Goal: Find specific page/section: Find specific page/section

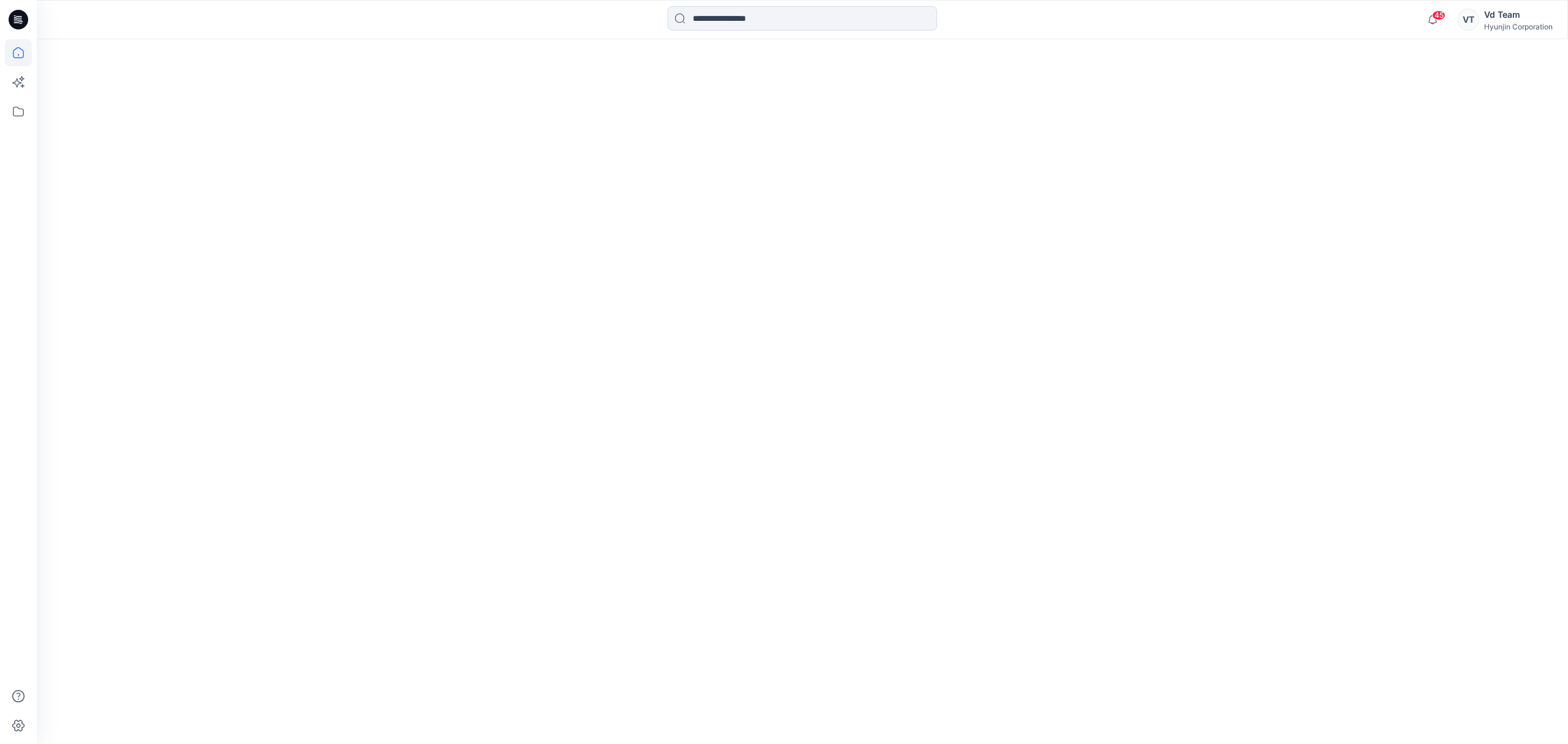
click at [711, 18] on input at bounding box center [803, 18] width 270 height 25
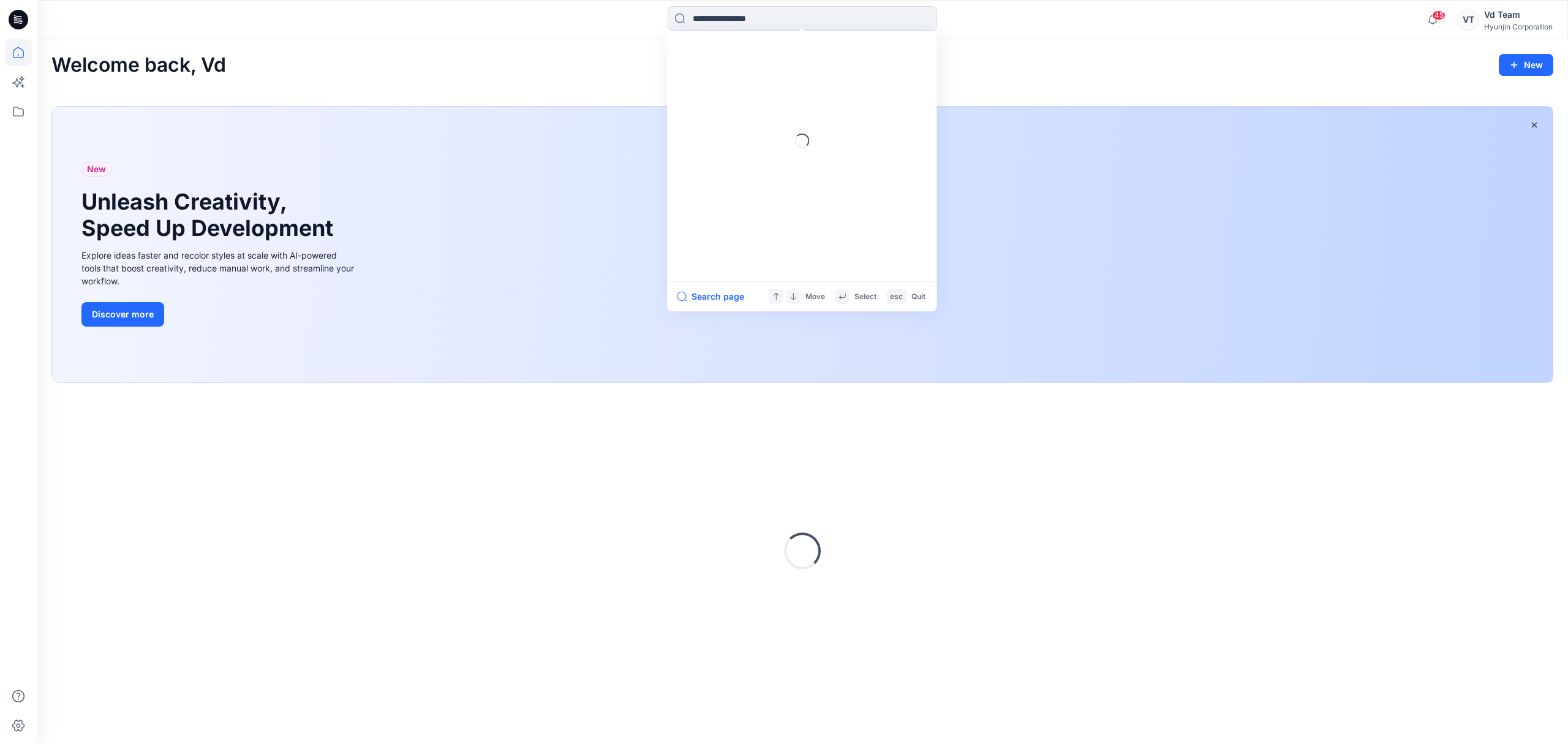
paste input "**********"
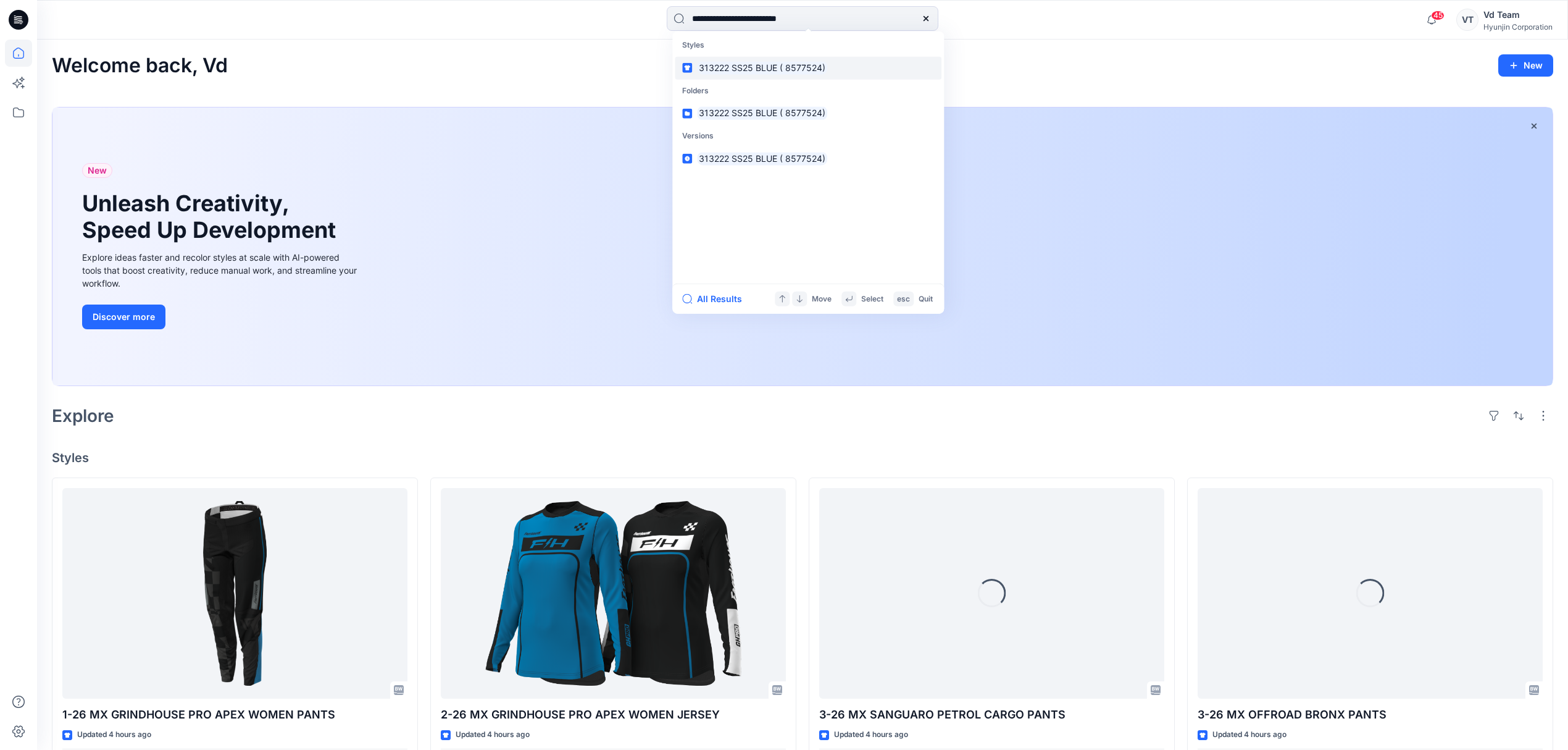
type input "**********"
click at [755, 76] on link "313222 SS25 BLUE ( 8577524)" at bounding box center [808, 68] width 267 height 23
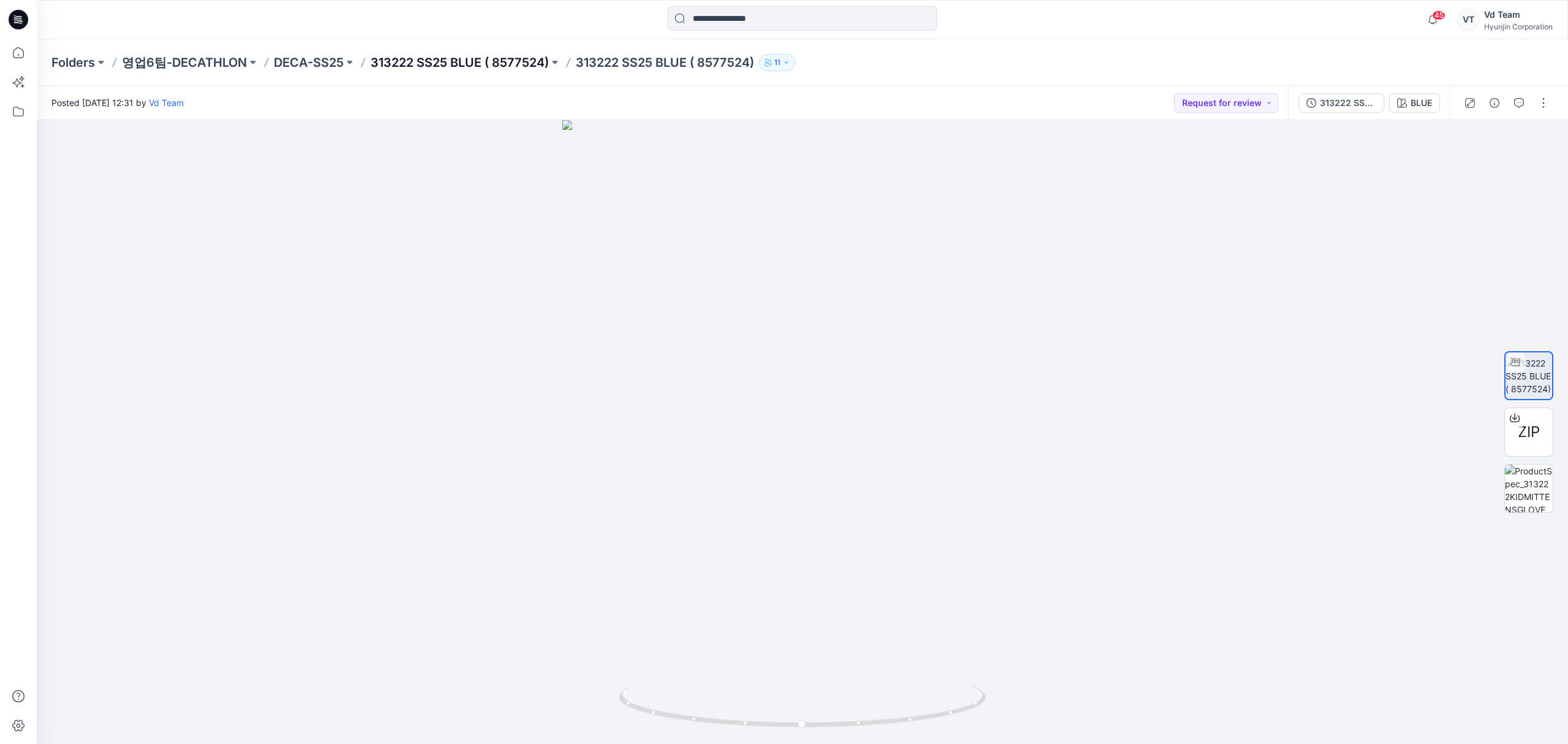
click at [468, 68] on p "313222 SS25 BLUE ( 8577524)" at bounding box center [459, 63] width 179 height 17
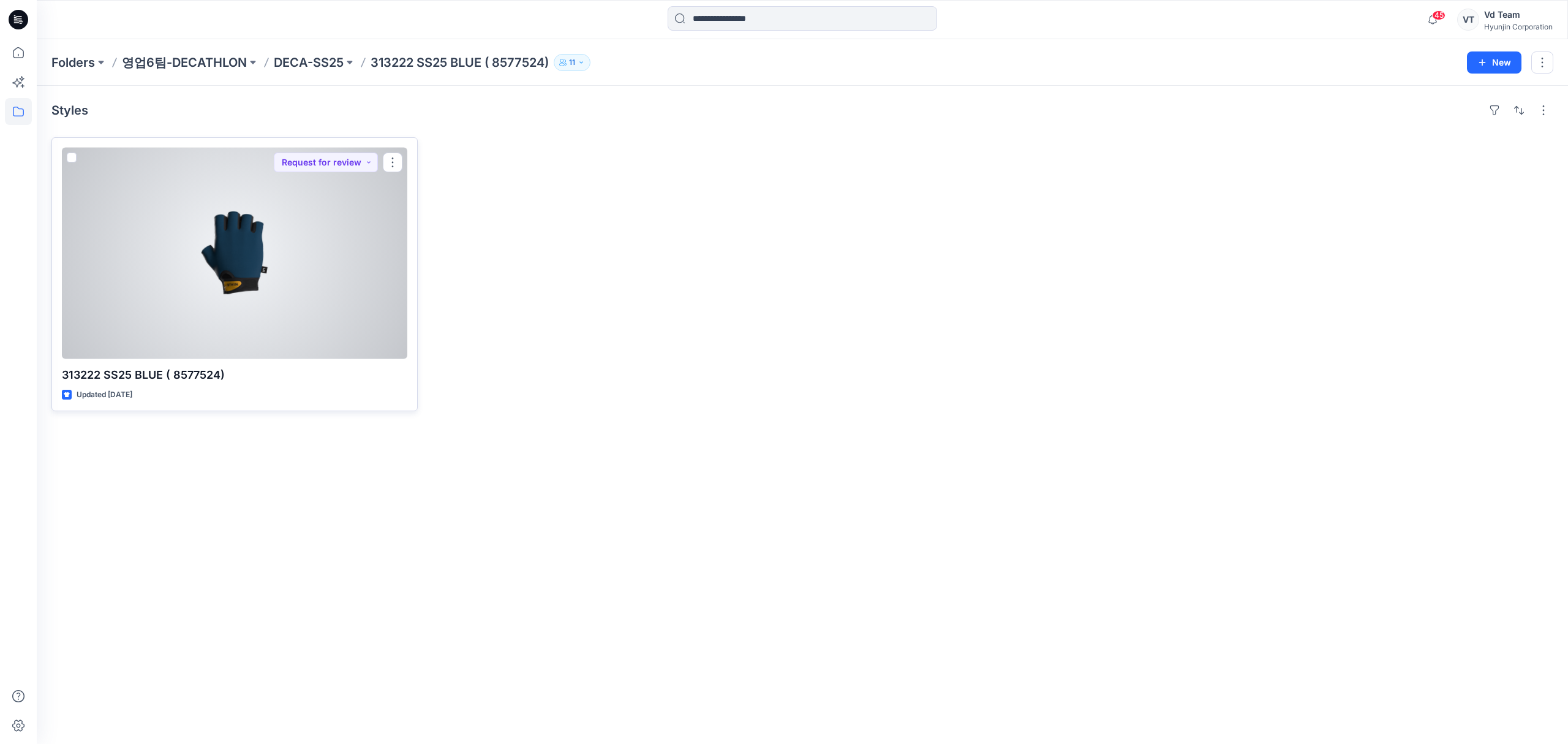
click at [286, 277] on div at bounding box center [234, 253] width 346 height 212
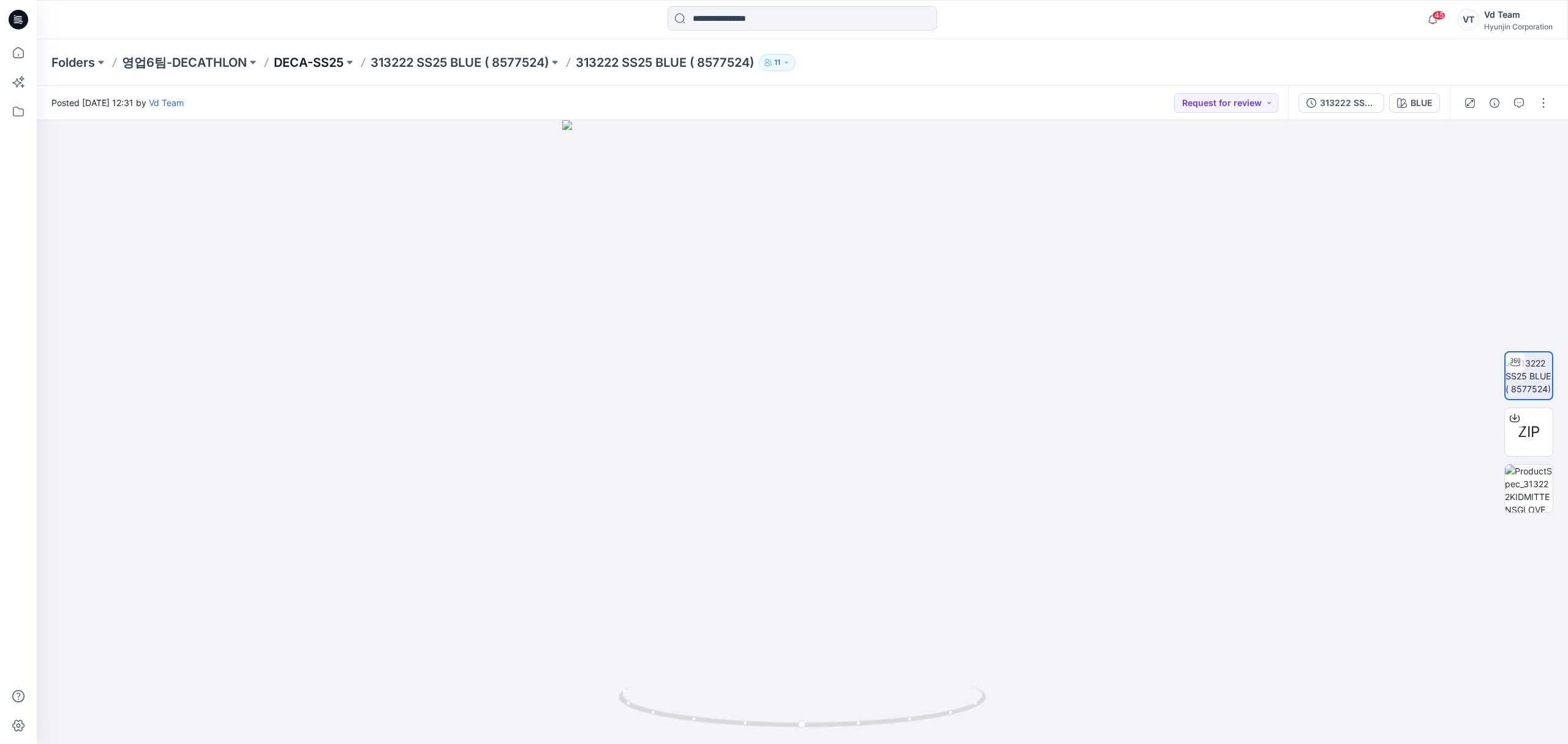
click at [282, 61] on p "DECA-SS25" at bounding box center [308, 63] width 70 height 17
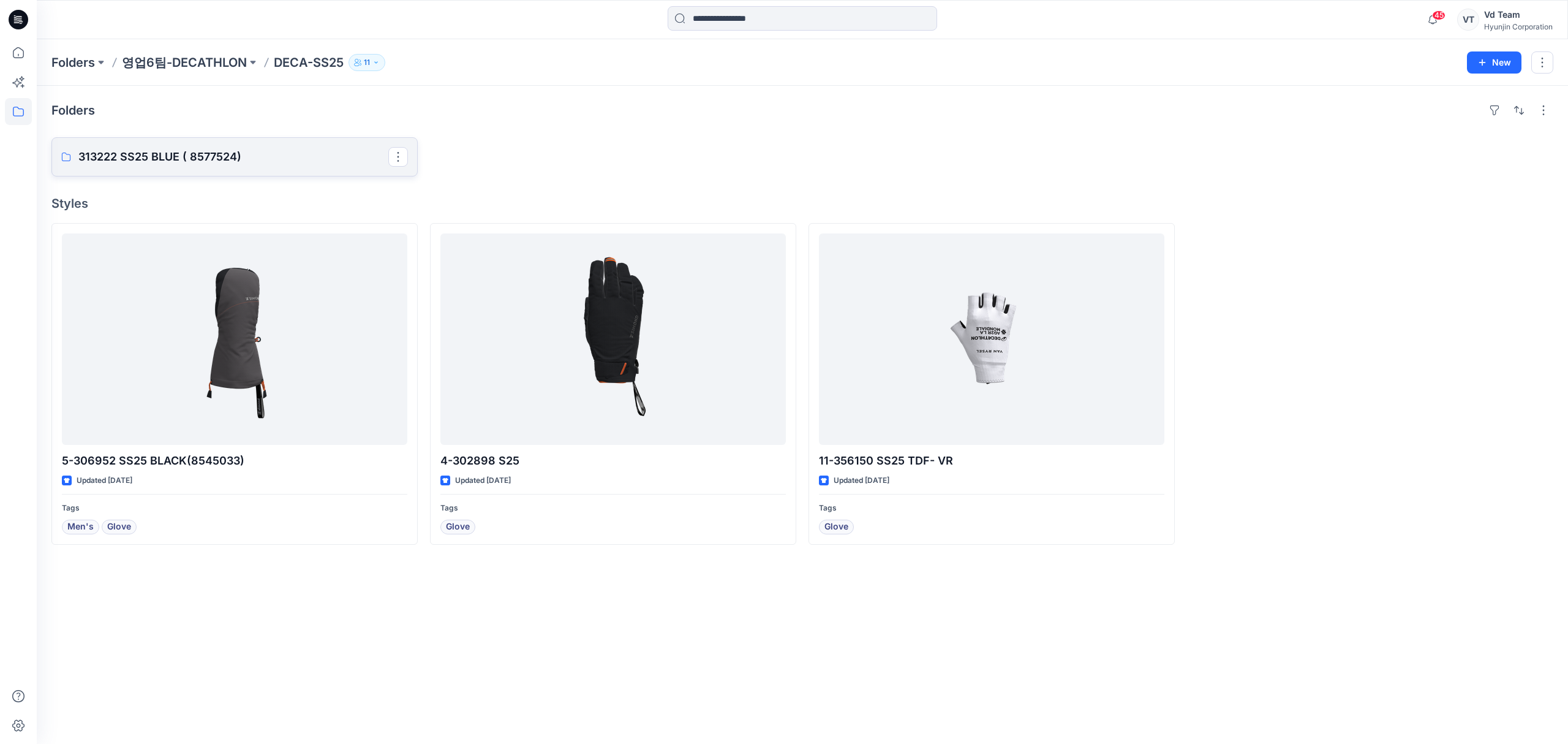
click at [246, 157] on p "313222 SS25 BLUE ( 8577524)" at bounding box center [233, 156] width 310 height 17
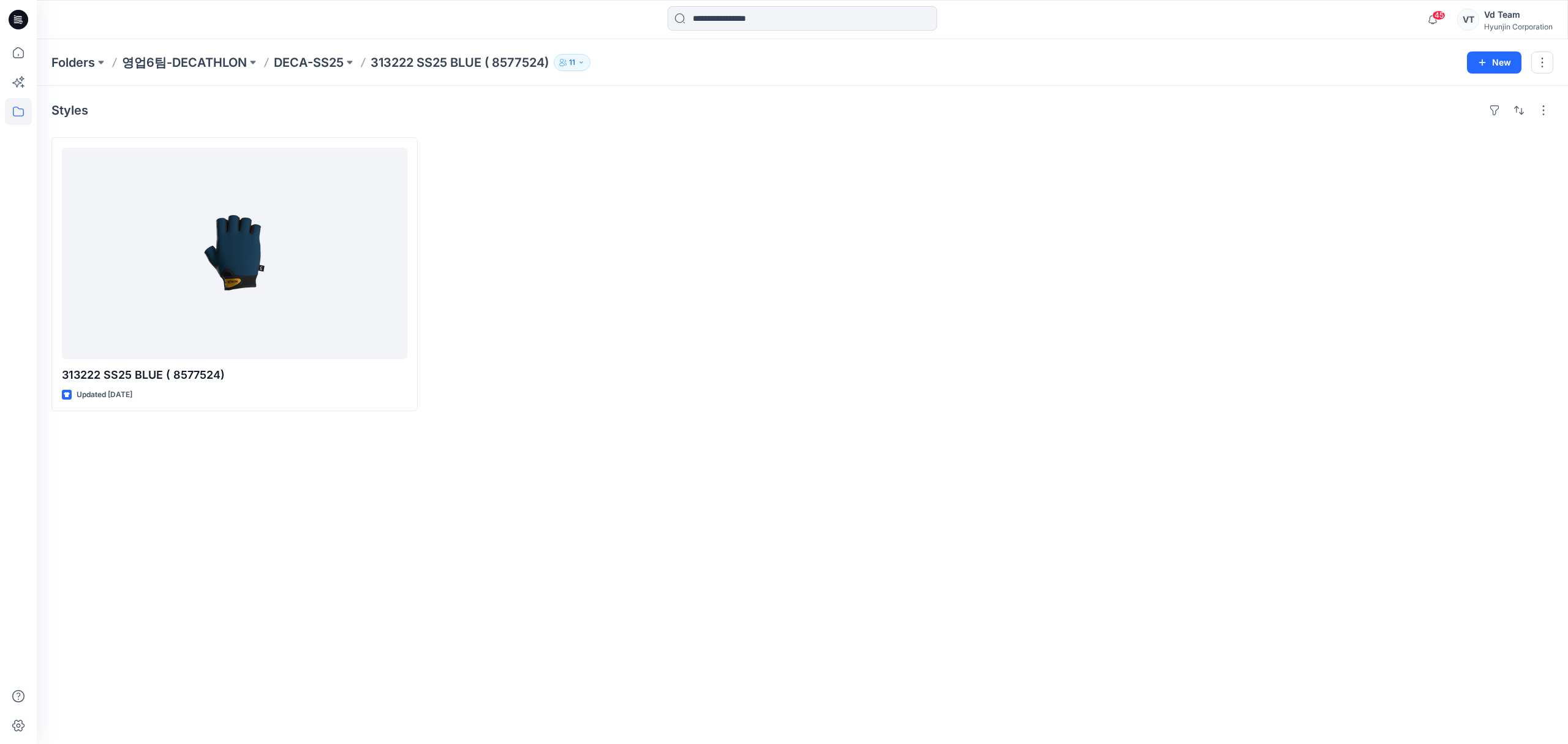
click at [624, 300] on div at bounding box center [613, 274] width 366 height 274
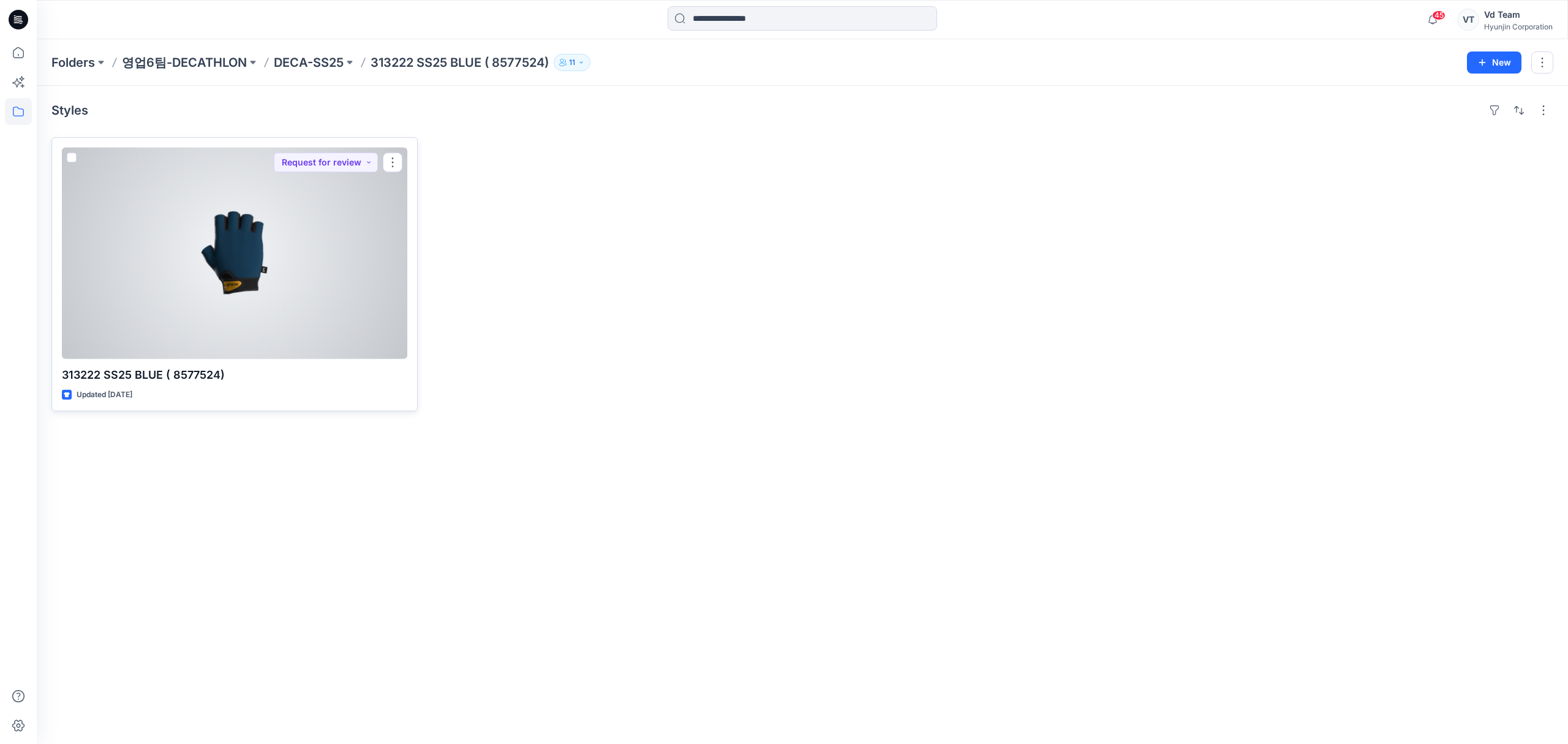
click at [261, 306] on div at bounding box center [234, 253] width 346 height 212
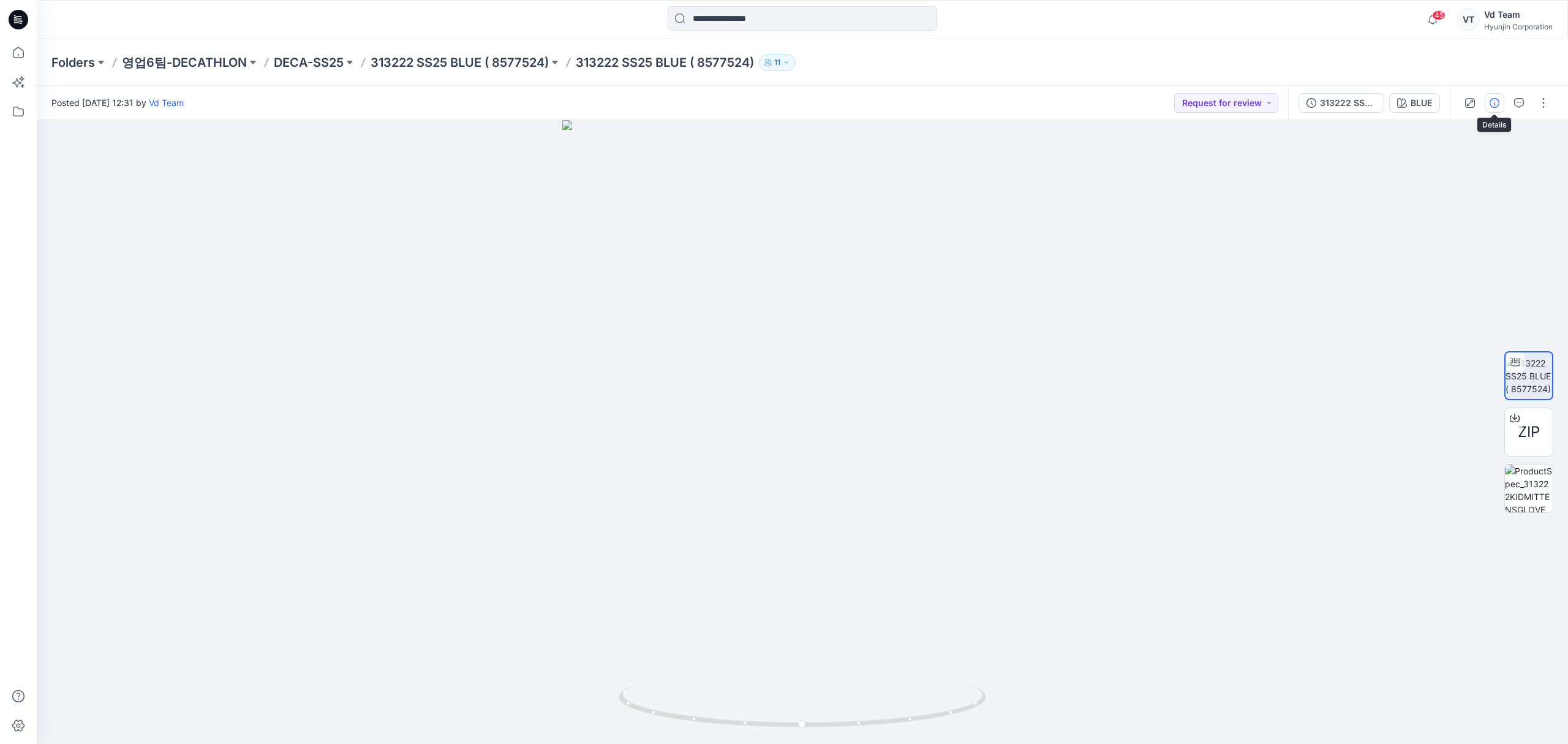
click at [1501, 104] on button "button" at bounding box center [1495, 103] width 20 height 20
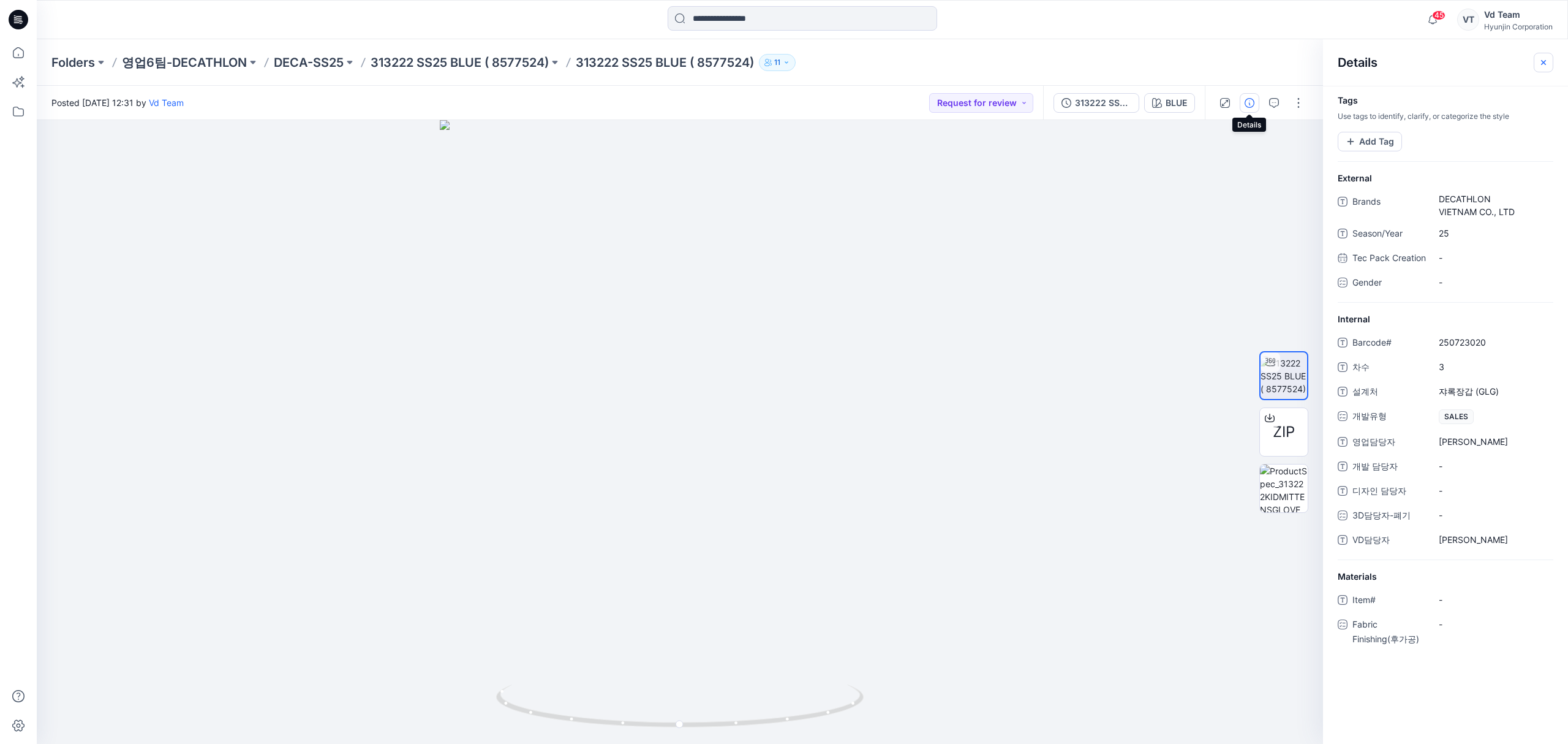
click at [1552, 68] on button "button" at bounding box center [1543, 63] width 20 height 20
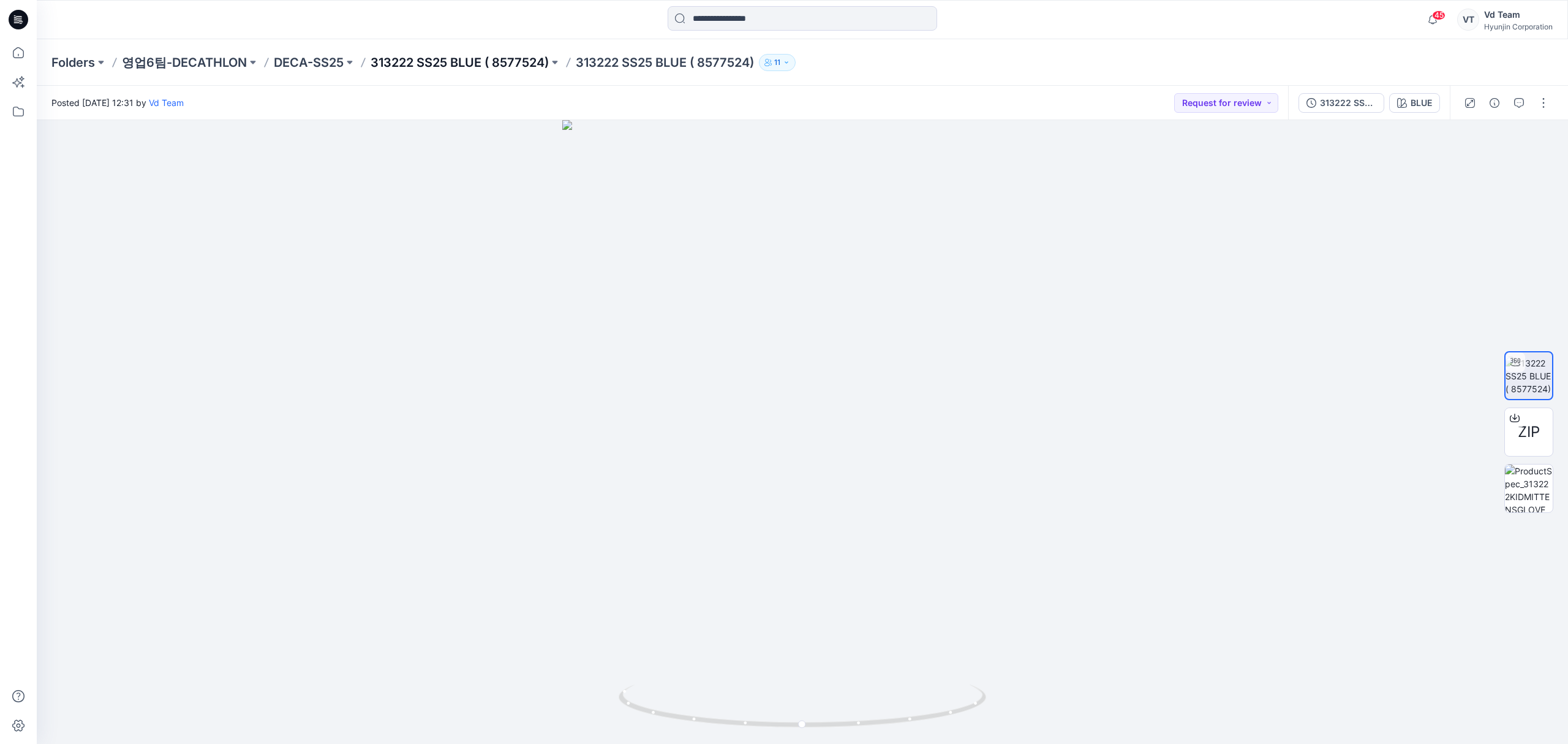
click at [422, 63] on p "313222 SS25 BLUE ( 8577524)" at bounding box center [459, 63] width 179 height 17
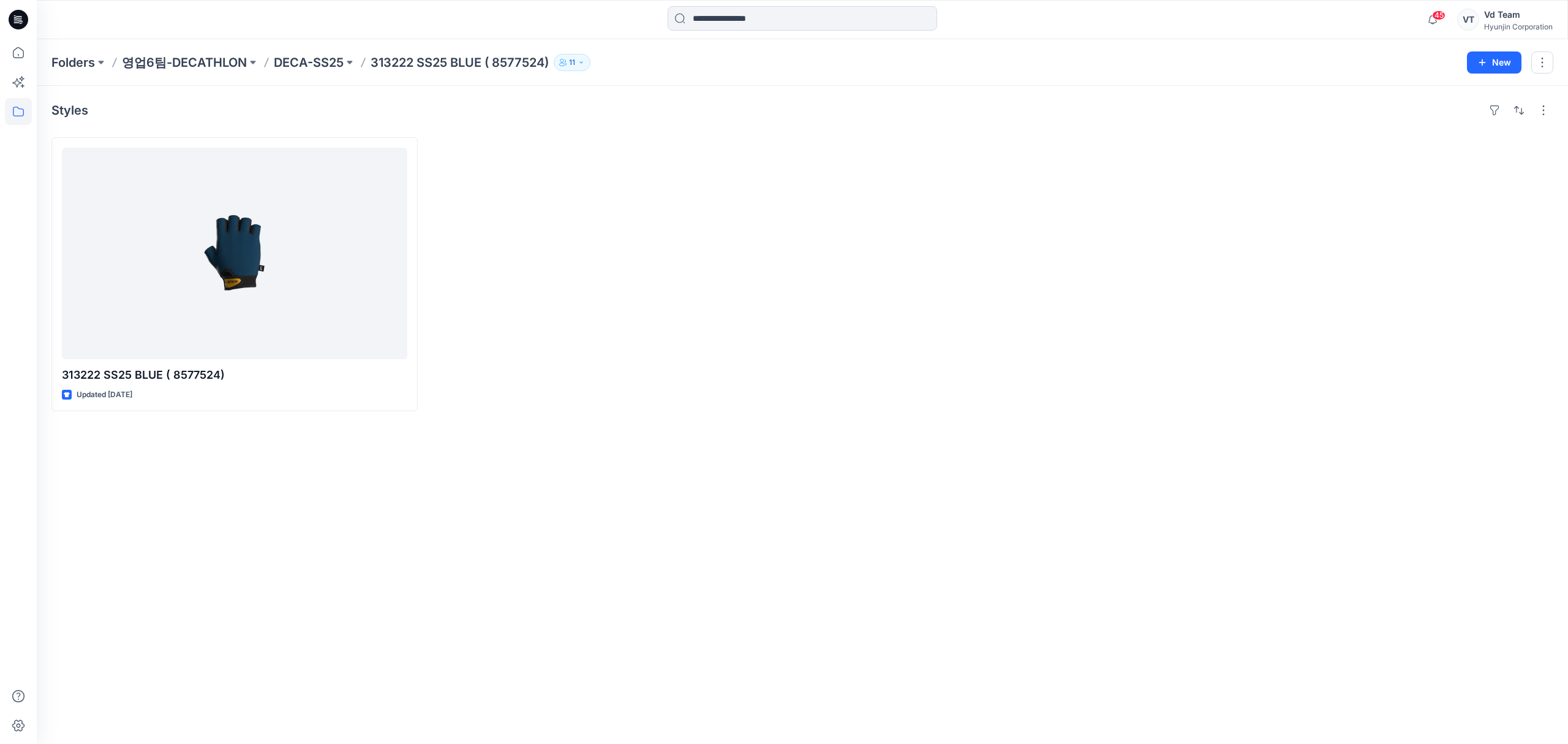
click at [315, 58] on p "DECA-SS25" at bounding box center [308, 63] width 70 height 17
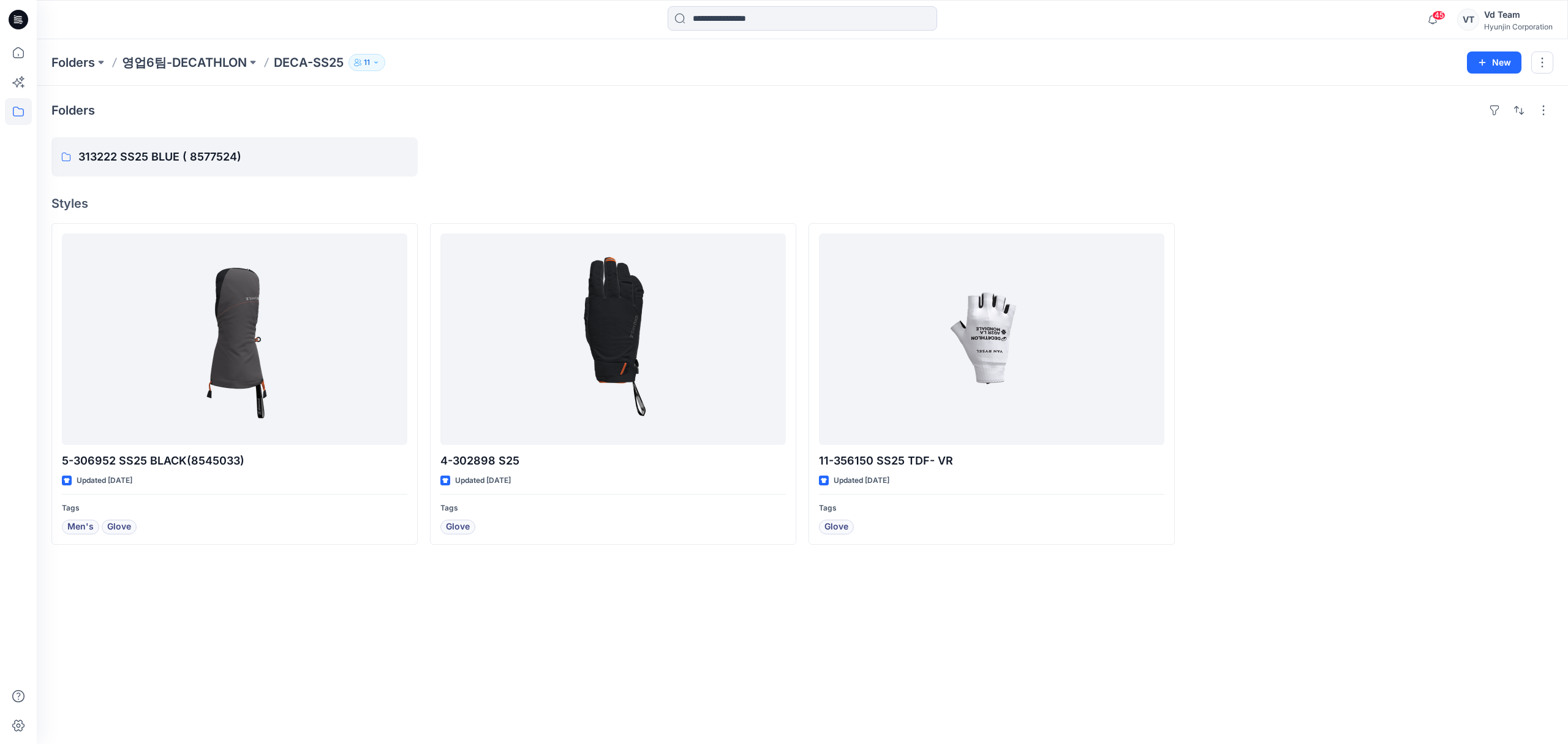
click at [682, 138] on div at bounding box center [613, 157] width 366 height 40
click at [131, 123] on div "Folders 313222 SS25 BLUE ( 8577524) Styles 5-306952 SS25 BLACK(8545033) Updated…" at bounding box center [802, 415] width 1531 height 658
click at [146, 150] on p "313222 SS25 BLUE ( 8577524)" at bounding box center [233, 156] width 310 height 17
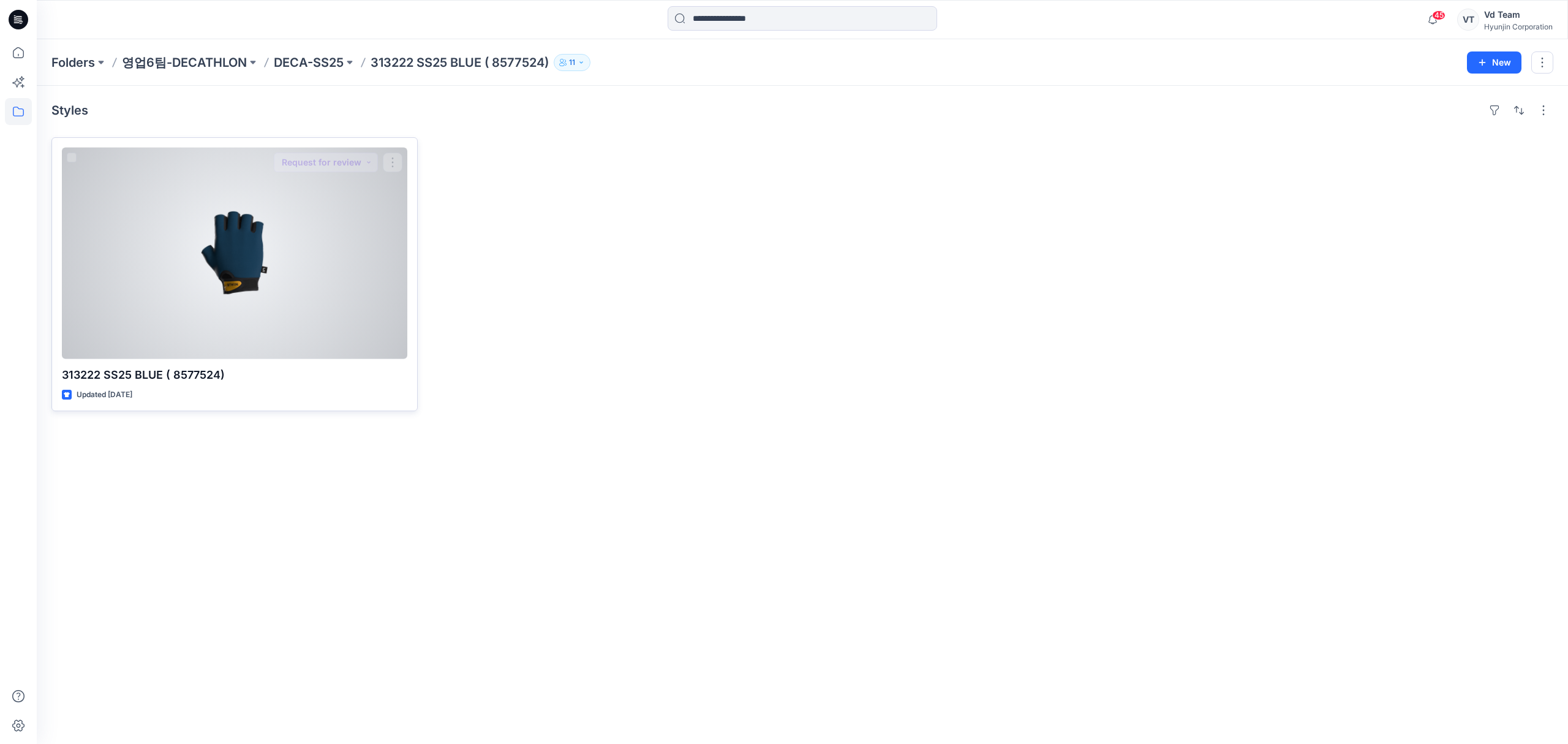
click at [325, 319] on div at bounding box center [234, 253] width 346 height 212
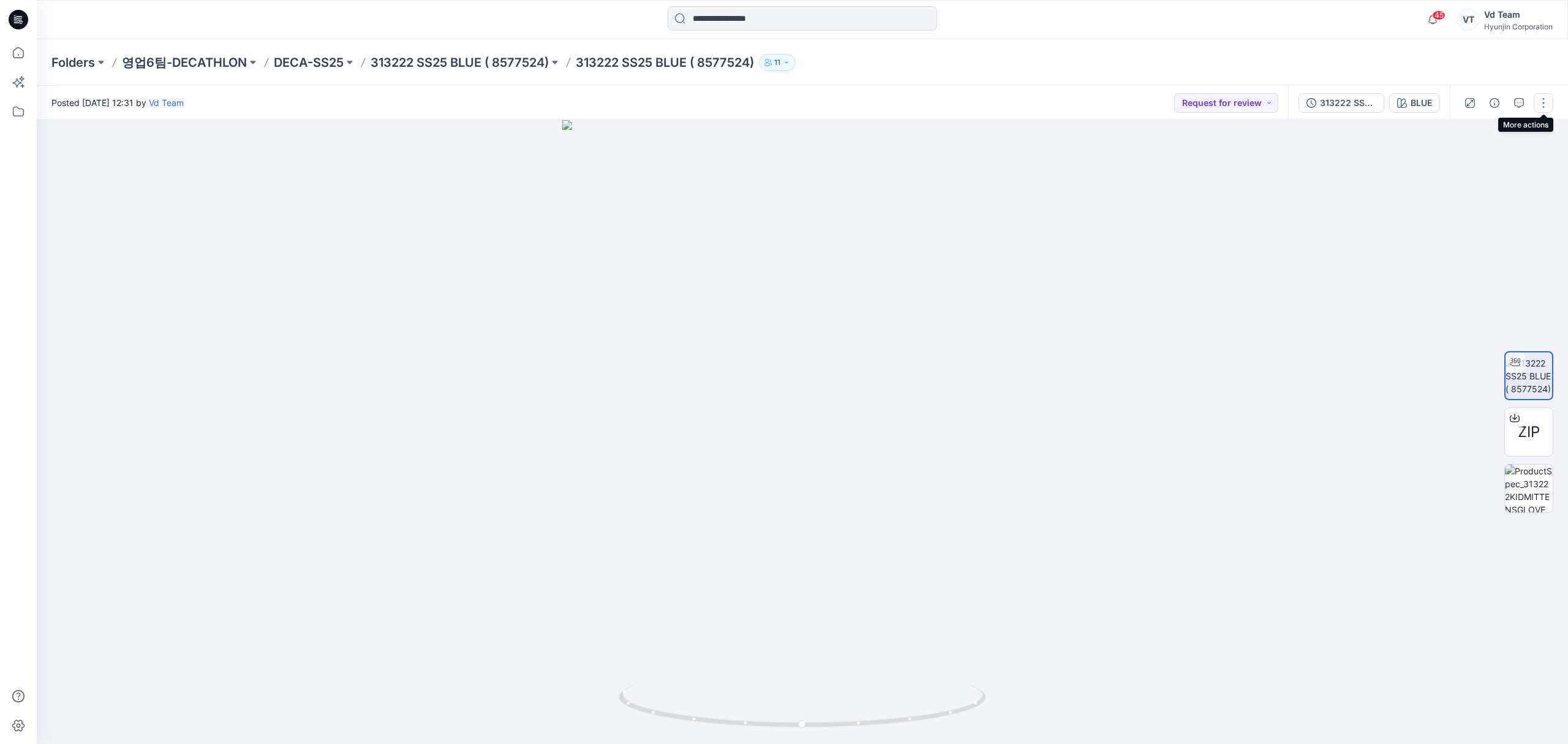
click at [1542, 105] on button "button" at bounding box center [1543, 103] width 20 height 20
click at [1018, 79] on div "Folders 영업6팀-DECATHLON DECA-SS25 313222 SS25 BLUE ( 8577524) 313222 SS25 BLUE (…" at bounding box center [802, 63] width 1531 height 47
click at [432, 66] on p "313222 SS25 BLUE ( 8577524)" at bounding box center [459, 63] width 179 height 17
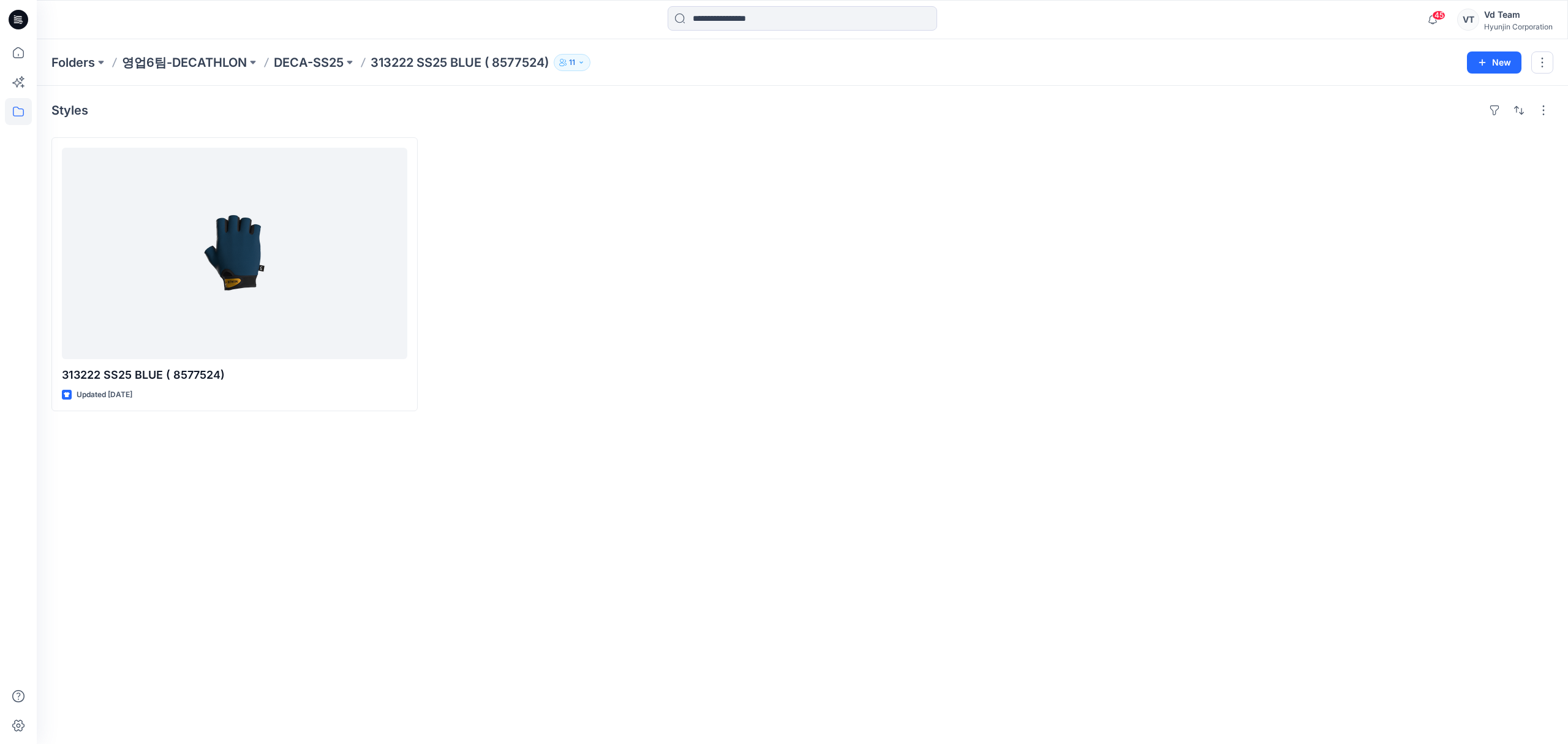
click at [718, 233] on div at bounding box center [613, 274] width 366 height 274
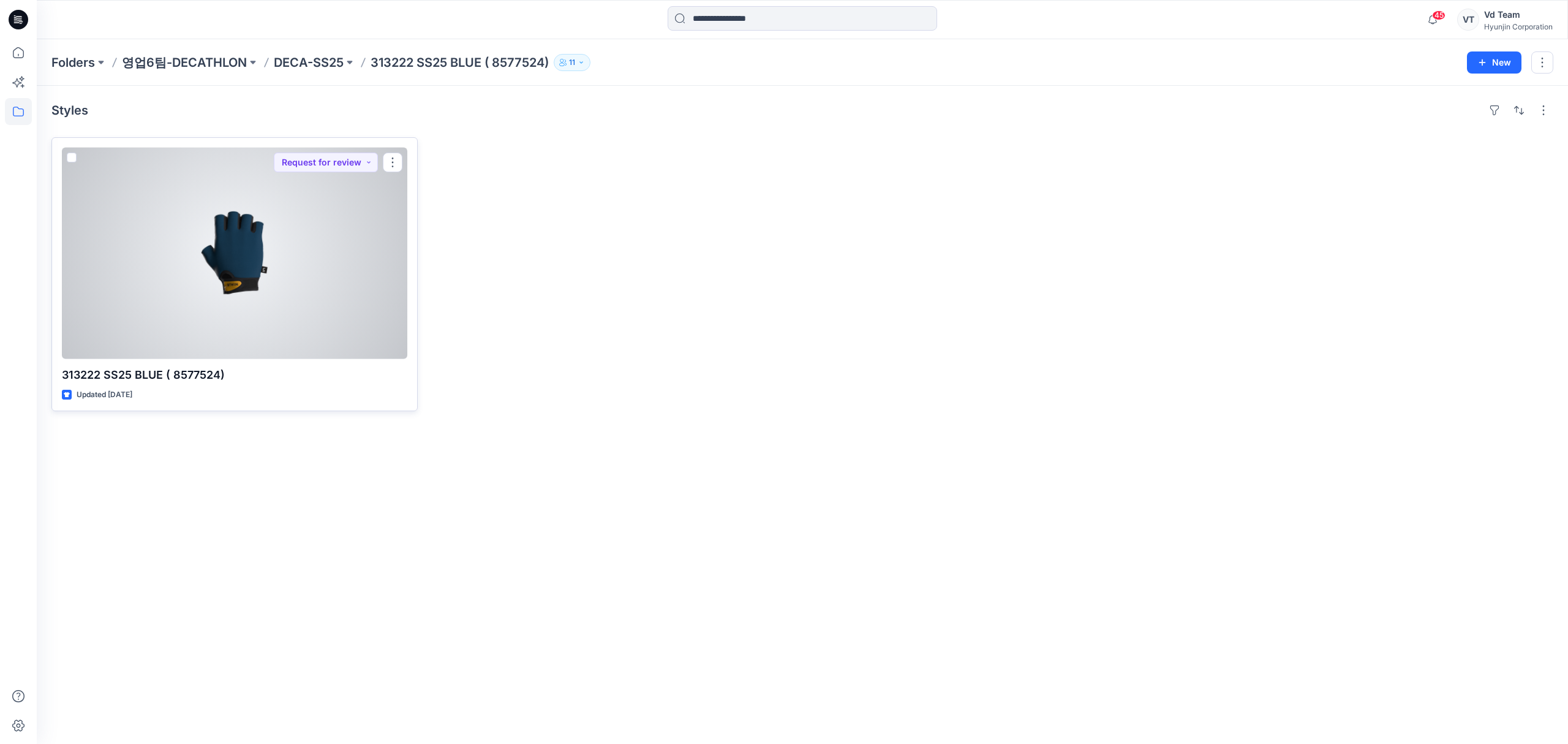
click at [291, 319] on div at bounding box center [234, 253] width 346 height 212
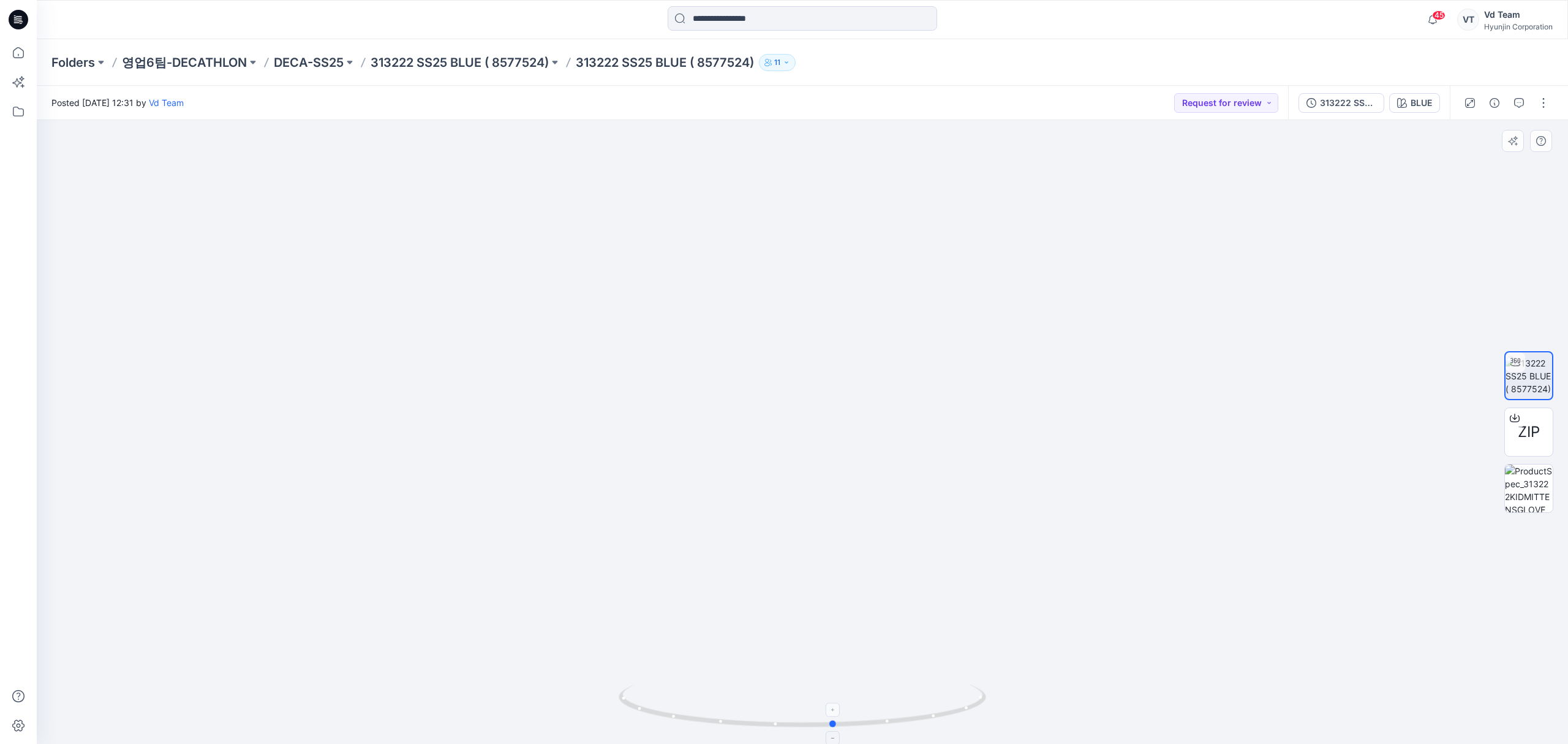
drag, startPoint x: 766, startPoint y: 726, endPoint x: 797, endPoint y: 709, distance: 35.4
click at [797, 709] on icon at bounding box center [804, 708] width 370 height 46
click at [1037, 38] on div "45 Notifications [PERSON_NAME] changed the status of 1-26 MX GRINDHOUSE PRO APE…" at bounding box center [802, 20] width 1531 height 40
click at [499, 60] on p "313222 SS25 BLUE ( 8577524)" at bounding box center [459, 63] width 179 height 17
